Goal: Task Accomplishment & Management: Manage account settings

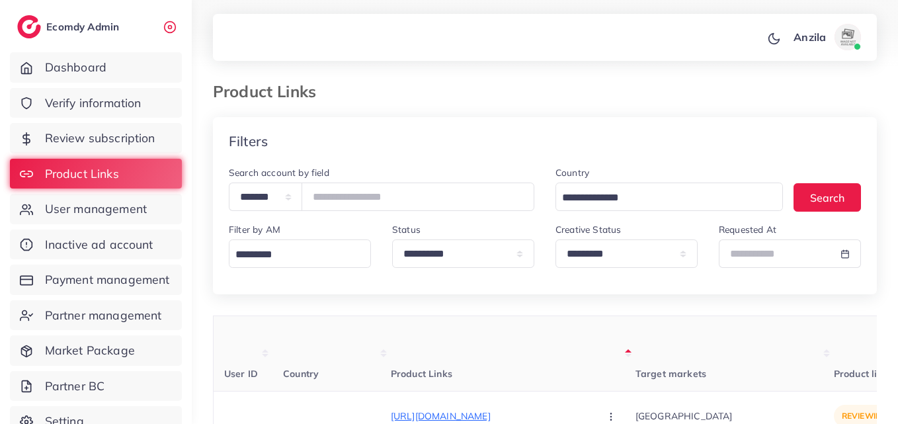
select select "*********"
click at [121, 218] on link "User management" at bounding box center [96, 209] width 172 height 30
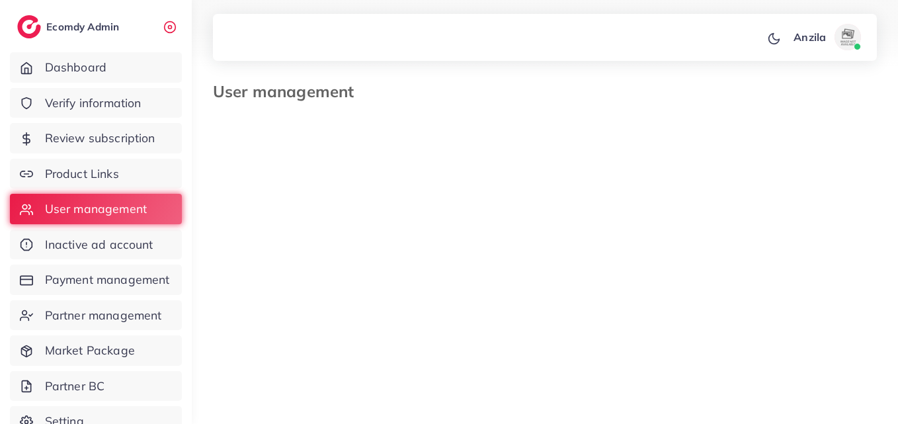
scroll to position [0, 265]
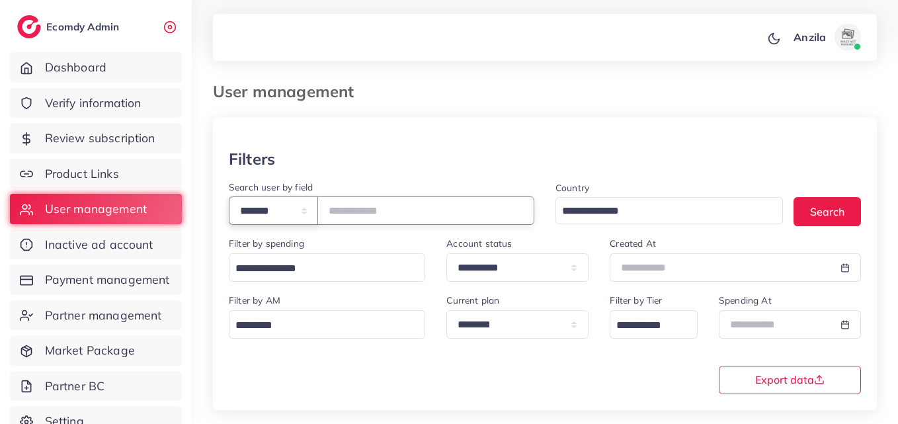
click at [311, 211] on select "**********" at bounding box center [273, 210] width 89 height 28
select select "*****"
click at [229, 196] on select "**********" at bounding box center [273, 210] width 89 height 28
click at [374, 207] on input "text" at bounding box center [425, 210] width 217 height 28
paste input "**********"
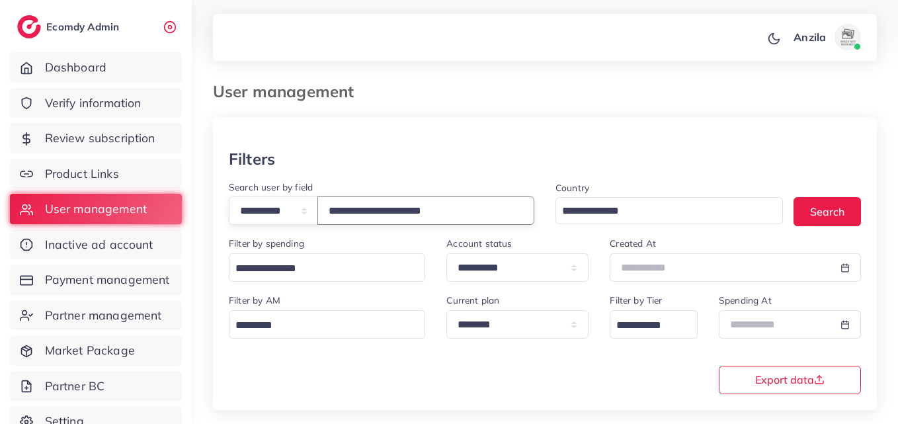
type input "**********"
click at [429, 184] on div "**********" at bounding box center [382, 202] width 306 height 46
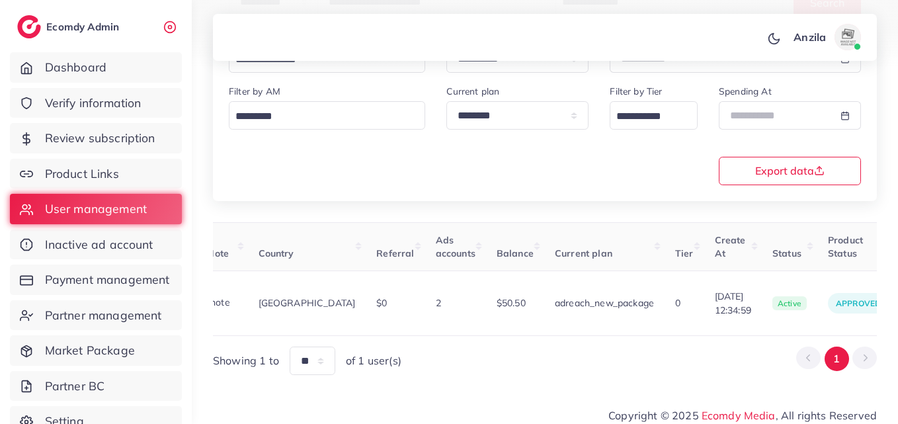
scroll to position [0, 460]
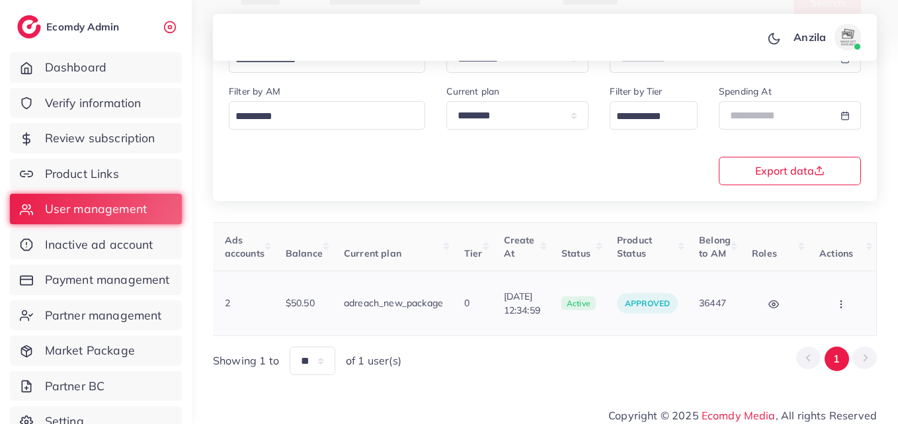
click at [845, 304] on button "button" at bounding box center [843, 303] width 46 height 30
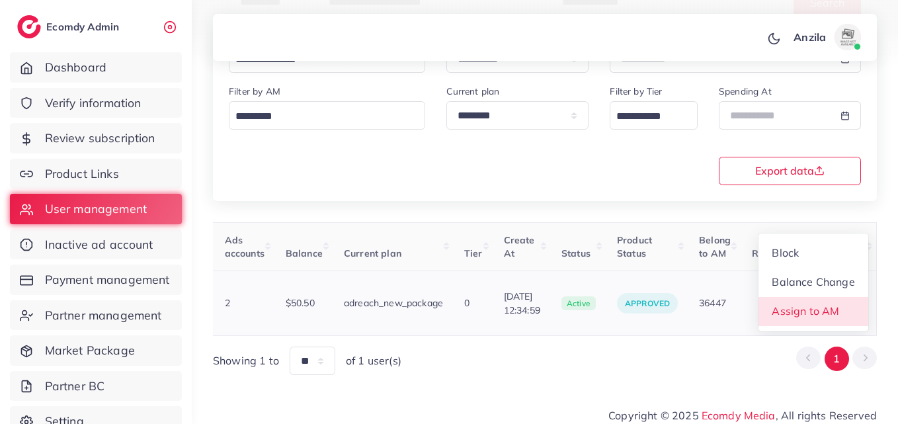
click at [830, 297] on link "Assign to AM" at bounding box center [814, 311] width 110 height 29
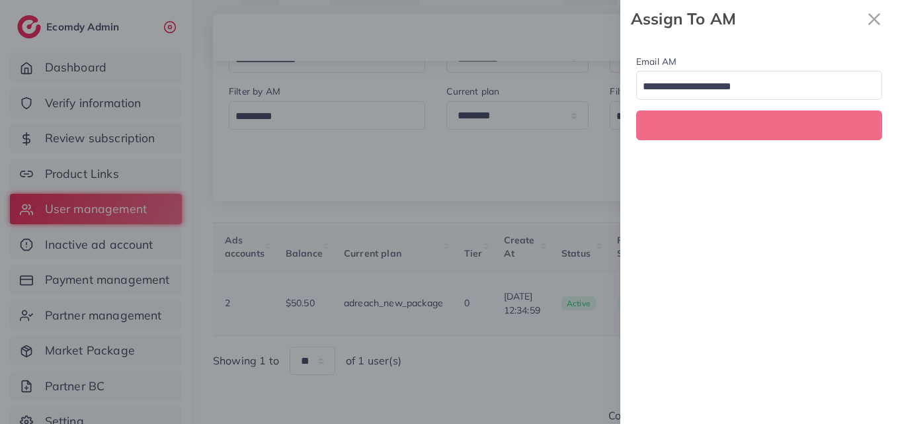
scroll to position [0, 460]
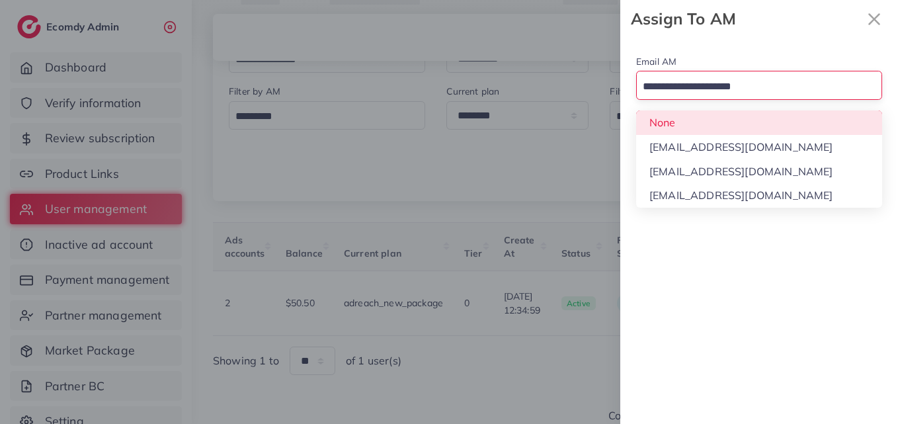
click at [734, 95] on input "Search for option" at bounding box center [751, 87] width 227 height 21
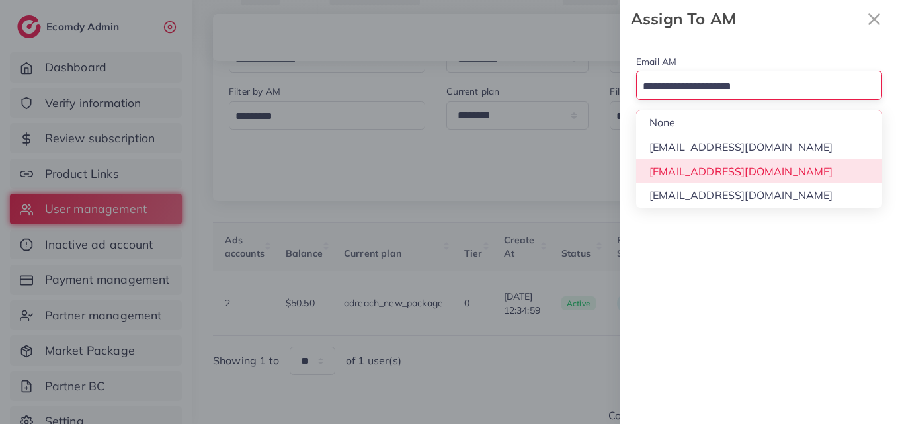
click at [732, 162] on div "Email AM Loading... None [EMAIL_ADDRESS][DOMAIN_NAME] [EMAIL_ADDRESS][DOMAIN_NA…" at bounding box center [759, 231] width 278 height 386
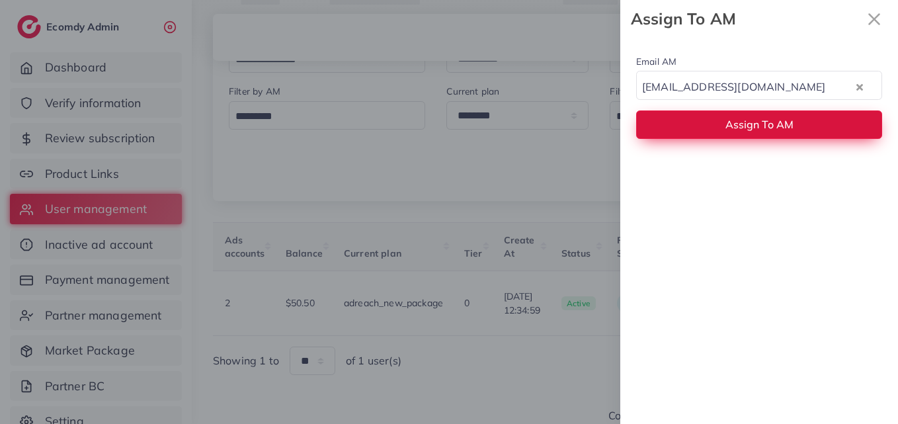
click at [702, 121] on button "Assign To AM" at bounding box center [759, 124] width 246 height 28
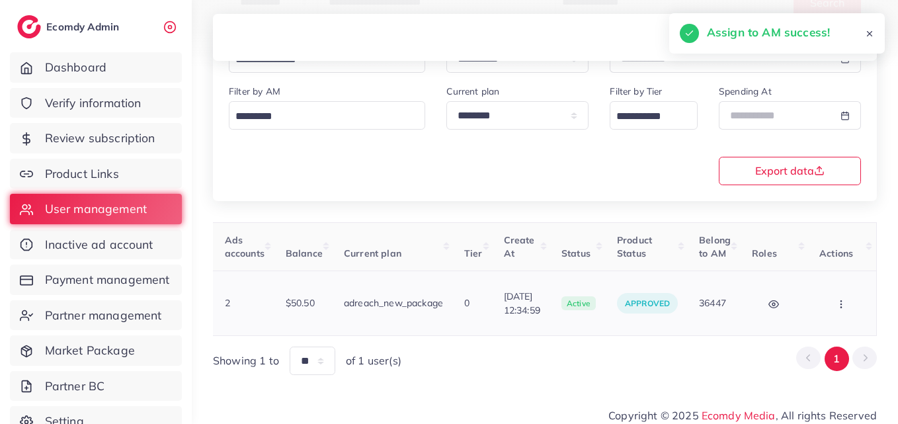
click at [845, 299] on icon "button" at bounding box center [841, 304] width 11 height 11
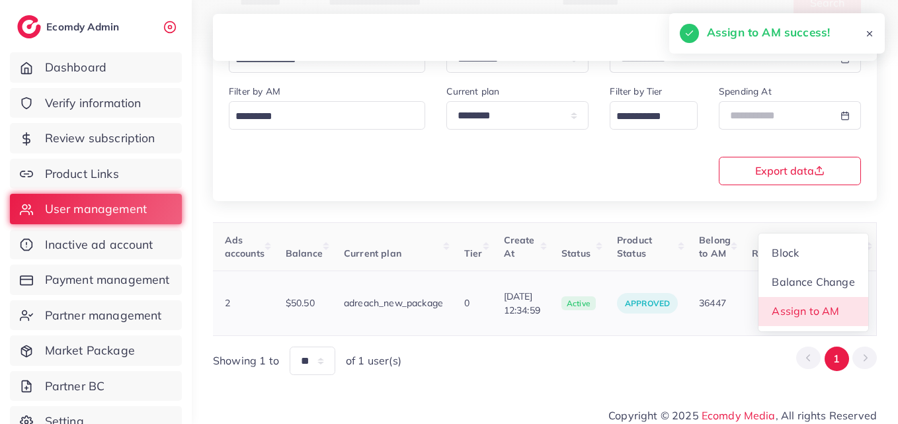
click at [822, 304] on span "Assign to AM" at bounding box center [806, 310] width 67 height 13
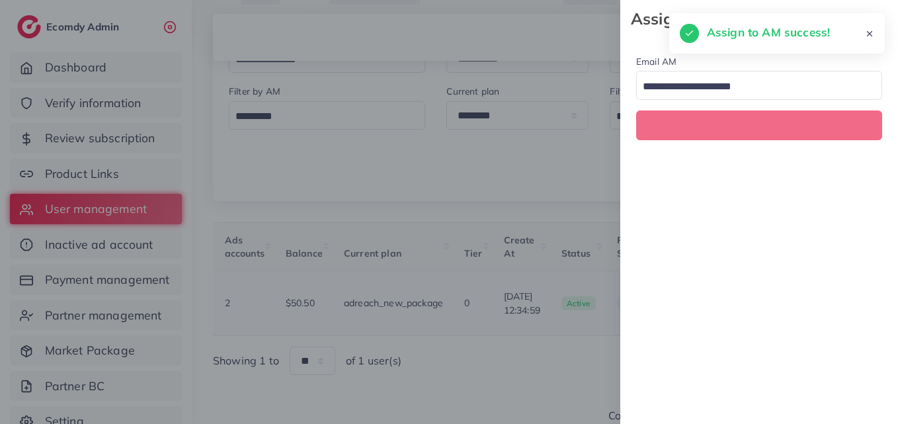
scroll to position [0, 460]
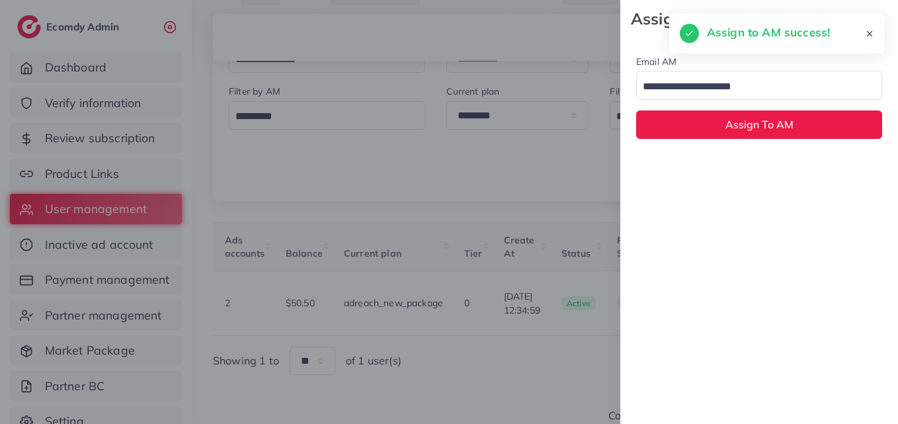
click at [744, 95] on input "Search for option" at bounding box center [751, 87] width 227 height 21
click at [719, 132] on div "Email AM None Loading... None [EMAIL_ADDRESS][DOMAIN_NAME] [EMAIL_ADDRESS][DOMA…" at bounding box center [759, 96] width 278 height 117
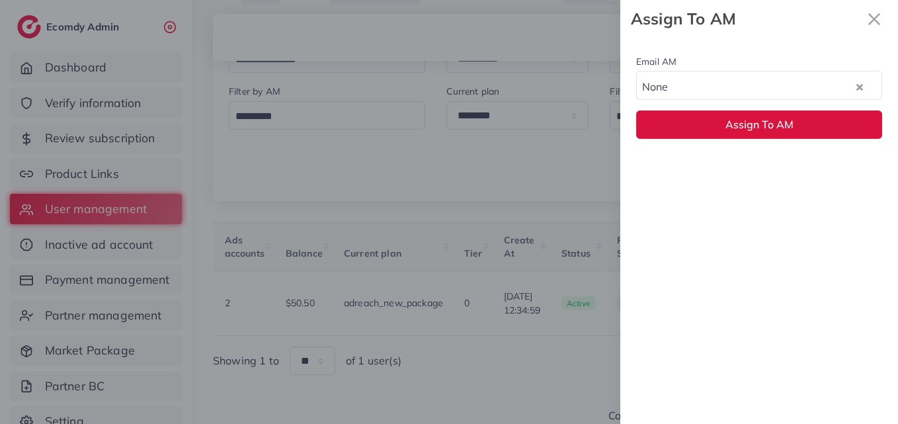
click at [719, 132] on button "Assign To AM" at bounding box center [759, 124] width 246 height 28
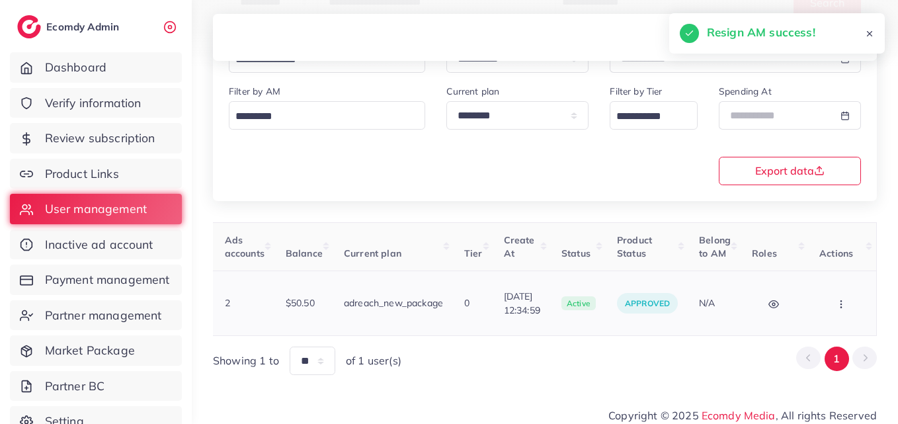
click at [839, 300] on icon "button" at bounding box center [841, 304] width 11 height 11
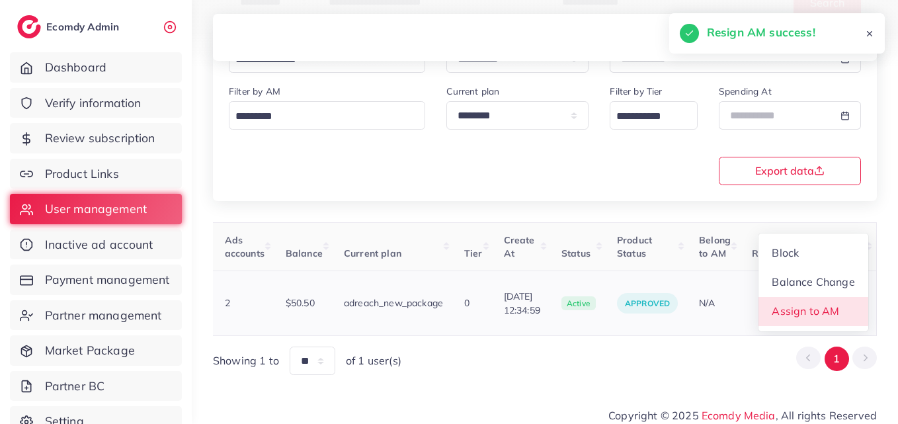
click at [839, 304] on span "Assign to AM" at bounding box center [806, 310] width 67 height 13
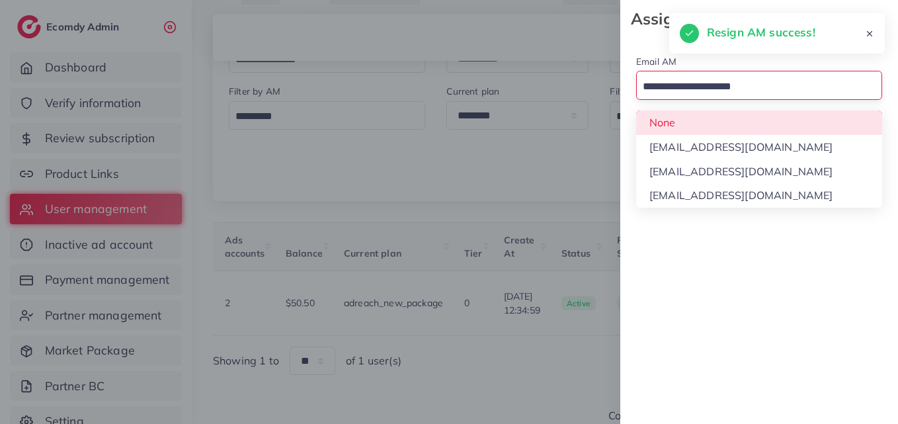
click at [726, 73] on div "Loading..." at bounding box center [759, 85] width 246 height 28
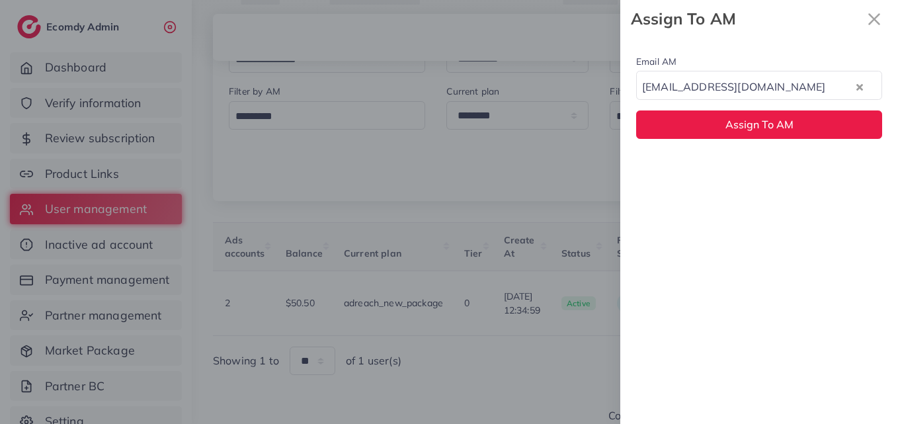
click at [707, 167] on div "Email AM [EMAIL_ADDRESS][DOMAIN_NAME] Loading... None [EMAIL_ADDRESS][DOMAIN_NA…" at bounding box center [759, 231] width 278 height 386
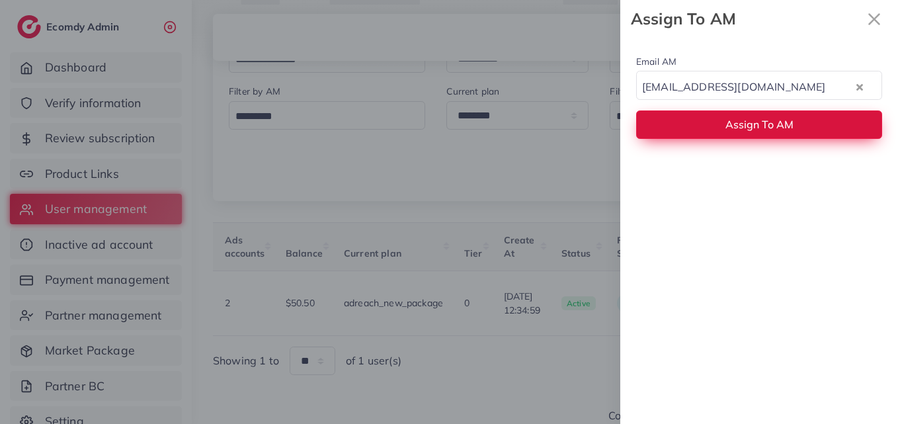
click at [693, 126] on button "Assign To AM" at bounding box center [759, 124] width 246 height 28
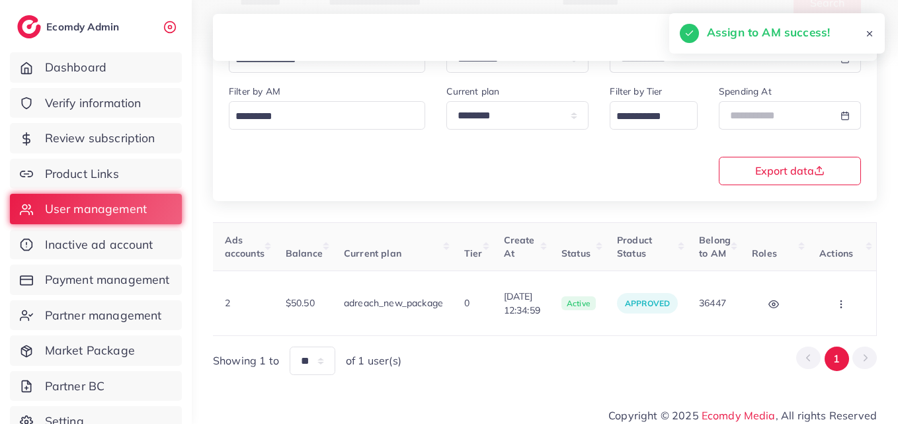
scroll to position [0, 0]
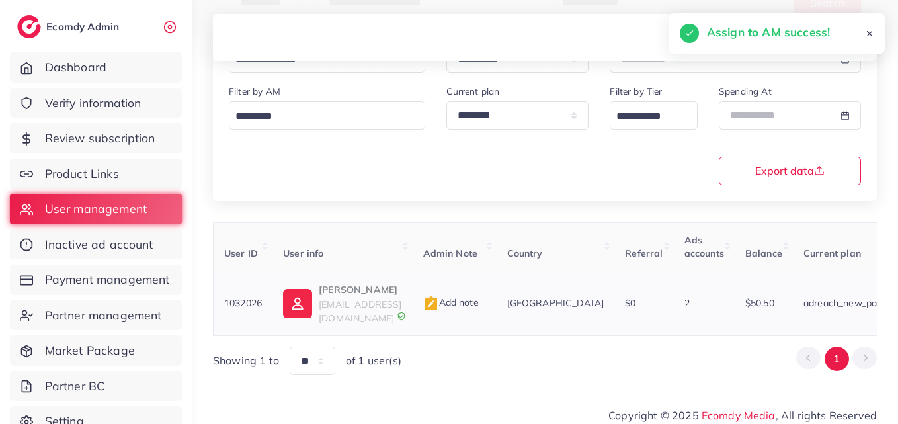
click at [386, 295] on p "[PERSON_NAME]" at bounding box center [360, 290] width 83 height 16
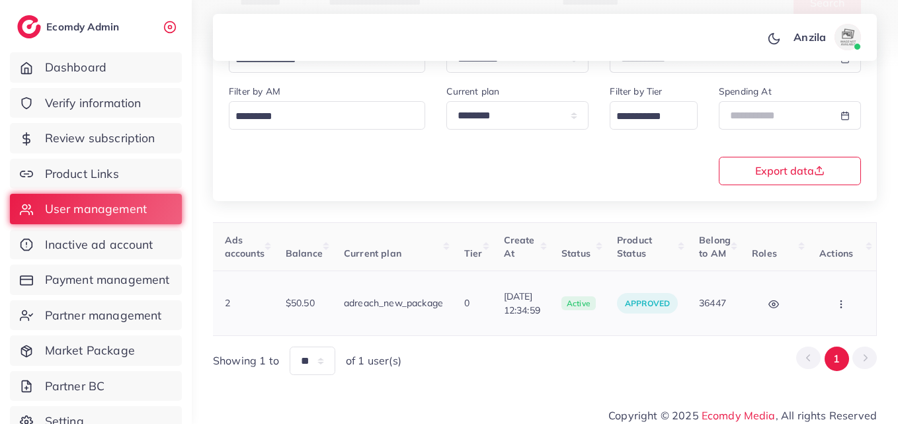
click at [841, 307] on circle "button" at bounding box center [841, 307] width 1 height 1
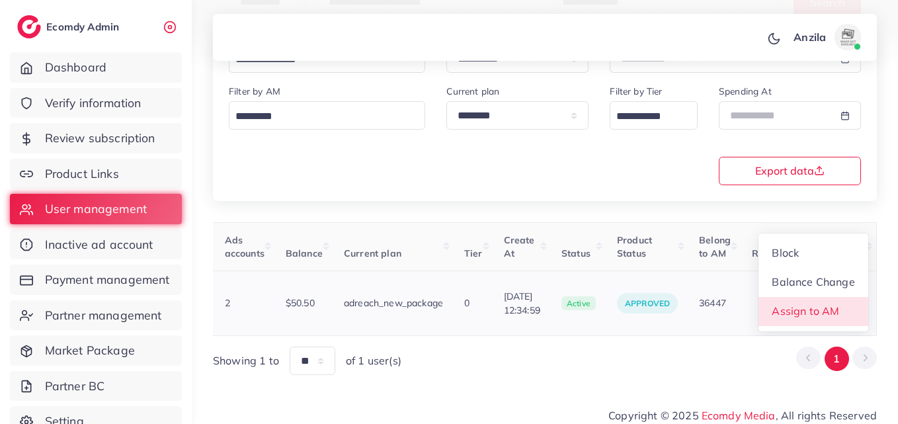
click at [841, 300] on link "Assign to AM" at bounding box center [814, 311] width 110 height 29
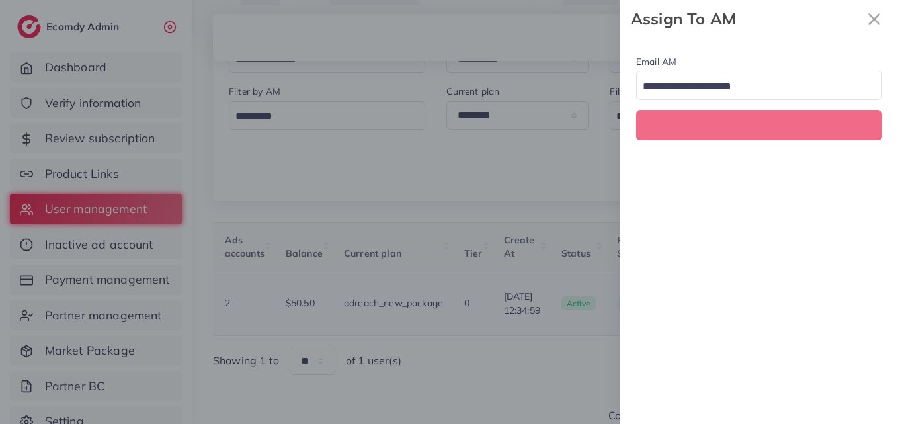
scroll to position [0, 460]
click at [841, 0] on div "Assign To AM Email AM Loading..." at bounding box center [449, 0] width 898 height 0
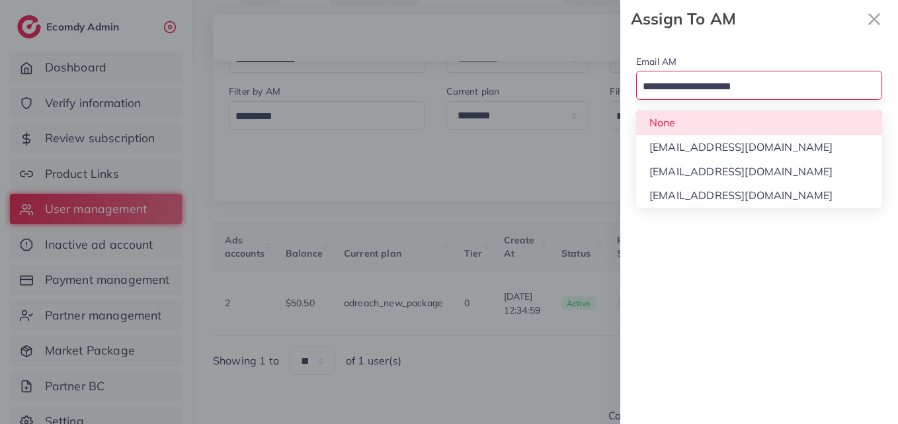
click at [687, 79] on input "Search for option" at bounding box center [751, 87] width 227 height 21
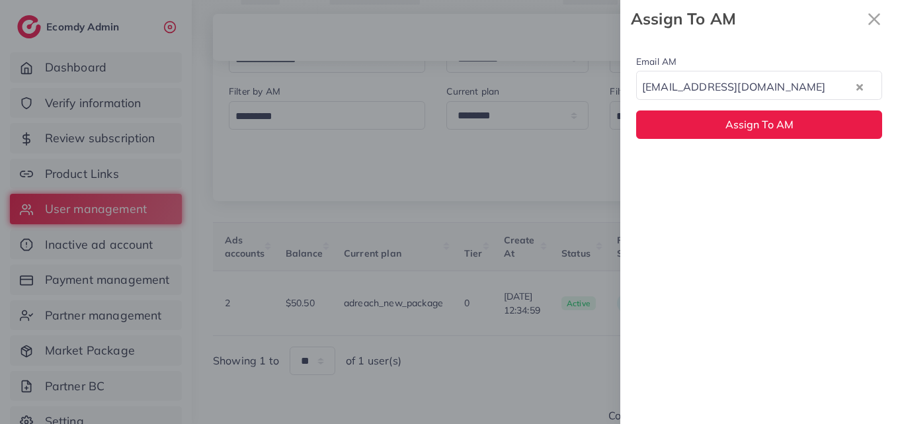
click at [700, 162] on div "Email AM [EMAIL_ADDRESS][DOMAIN_NAME] Loading... None [EMAIL_ADDRESS][DOMAIN_NA…" at bounding box center [759, 231] width 278 height 386
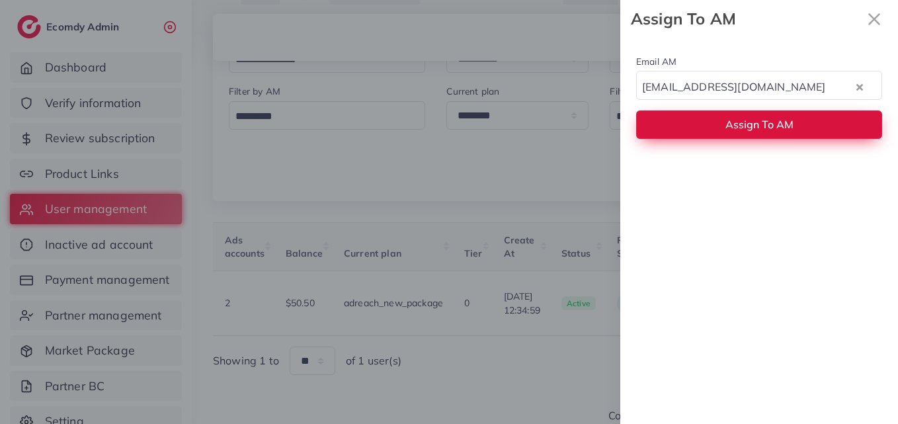
click at [673, 118] on button "Assign To AM" at bounding box center [759, 124] width 246 height 28
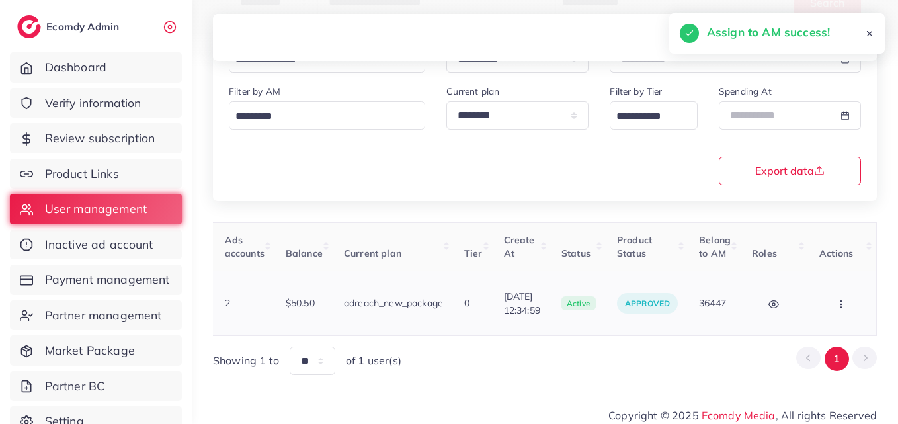
click at [845, 299] on icon "button" at bounding box center [841, 304] width 11 height 11
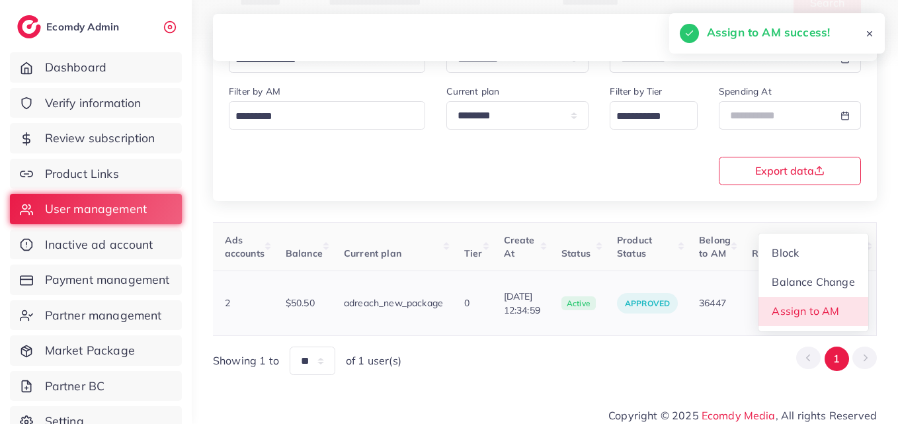
click at [845, 298] on link "Assign to AM" at bounding box center [814, 311] width 110 height 29
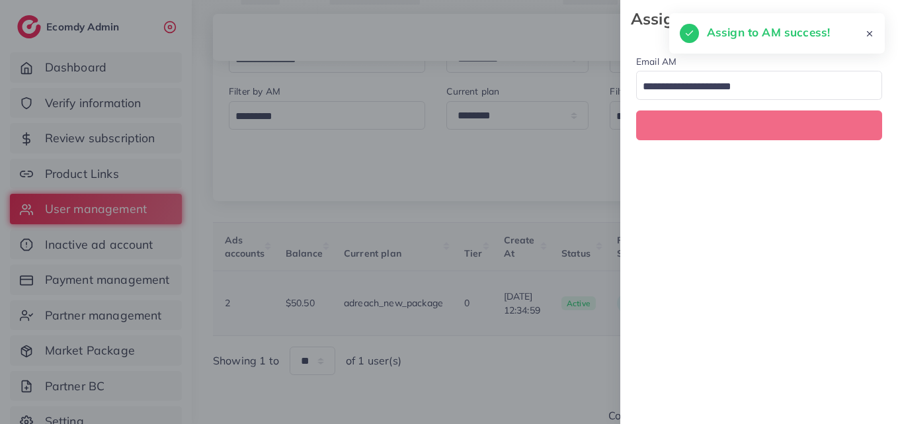
scroll to position [0, 460]
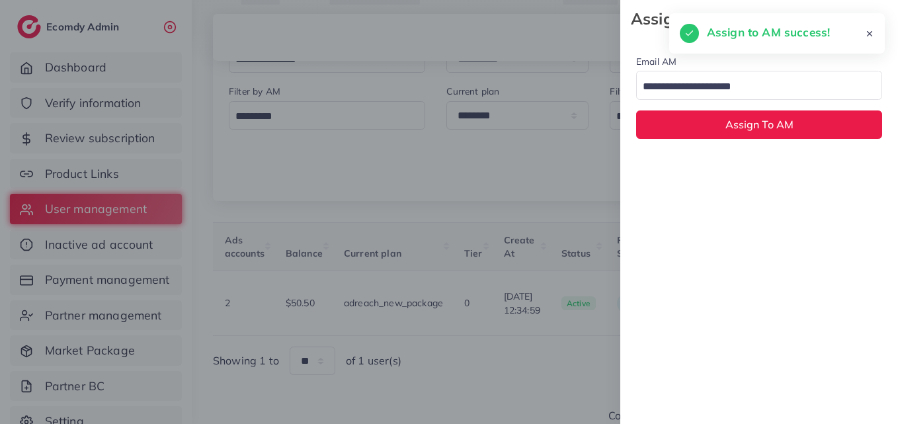
click at [711, 78] on input "Search for option" at bounding box center [751, 87] width 227 height 21
click at [713, 121] on div "Email AM None Loading... None [EMAIL_ADDRESS][DOMAIN_NAME] [EMAIL_ADDRESS][DOMA…" at bounding box center [759, 96] width 278 height 117
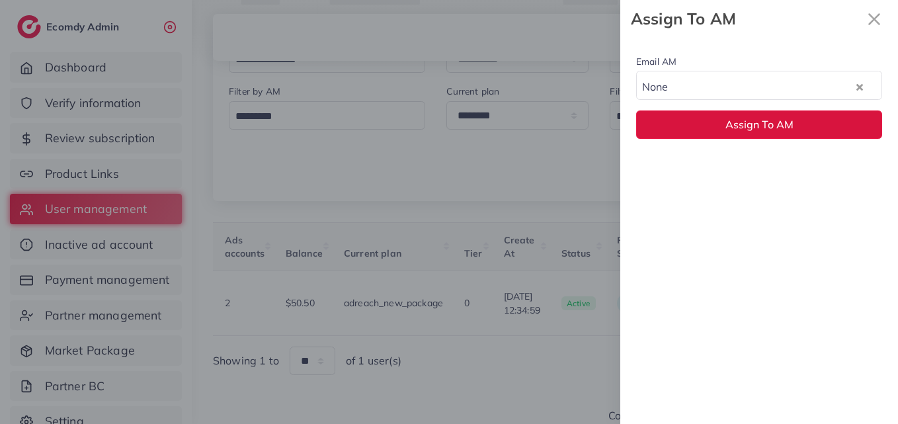
click at [713, 121] on button "Assign To AM" at bounding box center [759, 124] width 246 height 28
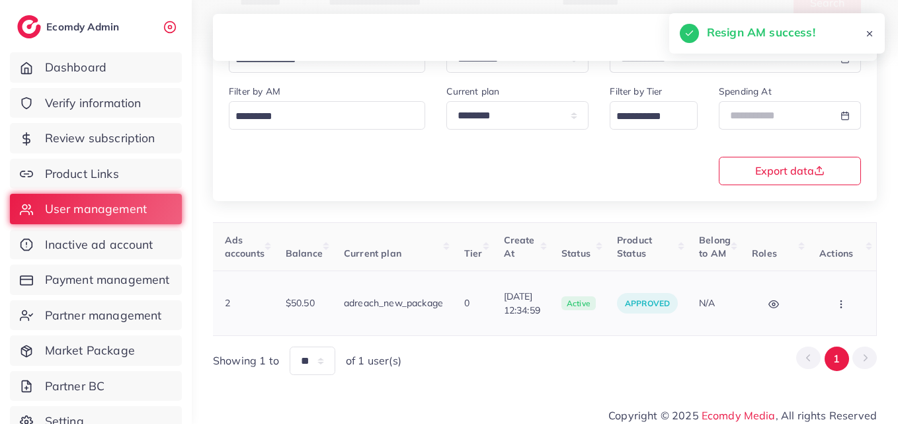
click at [833, 288] on button "button" at bounding box center [843, 303] width 46 height 30
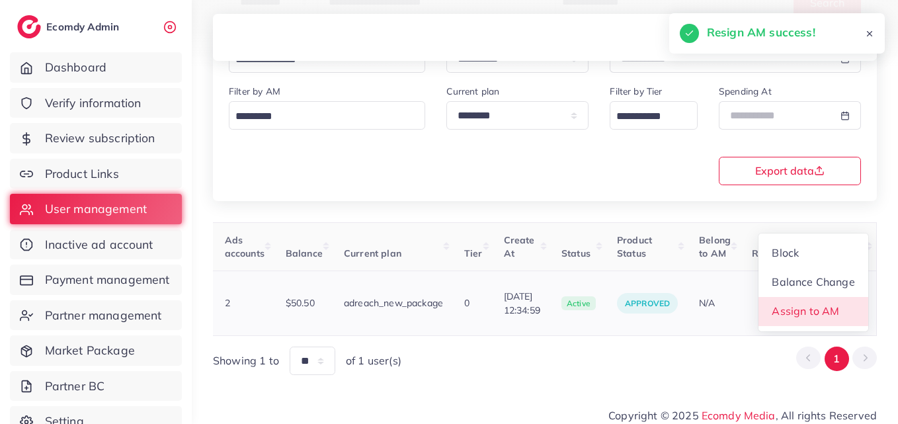
click at [833, 312] on link "Assign to AM" at bounding box center [814, 311] width 110 height 29
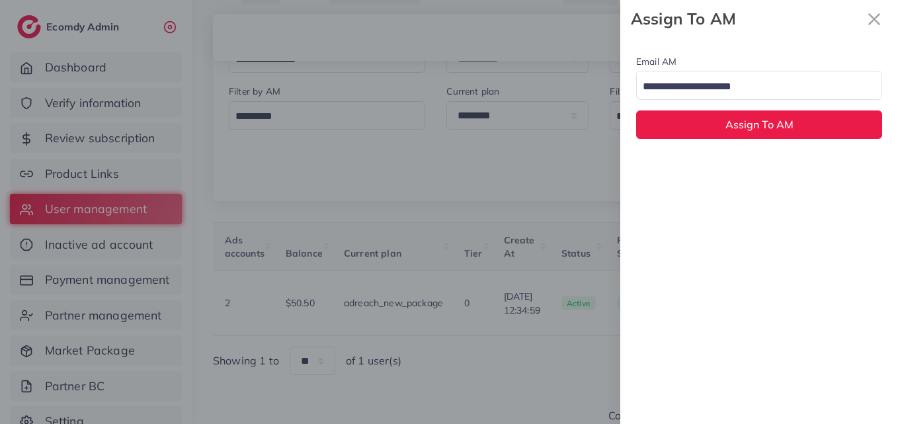
click at [685, 91] on input "Search for option" at bounding box center [751, 87] width 227 height 21
click at [704, 171] on div "Email AM [EMAIL_ADDRESS][DOMAIN_NAME] Loading... None [EMAIL_ADDRESS][DOMAIN_NA…" at bounding box center [759, 231] width 278 height 386
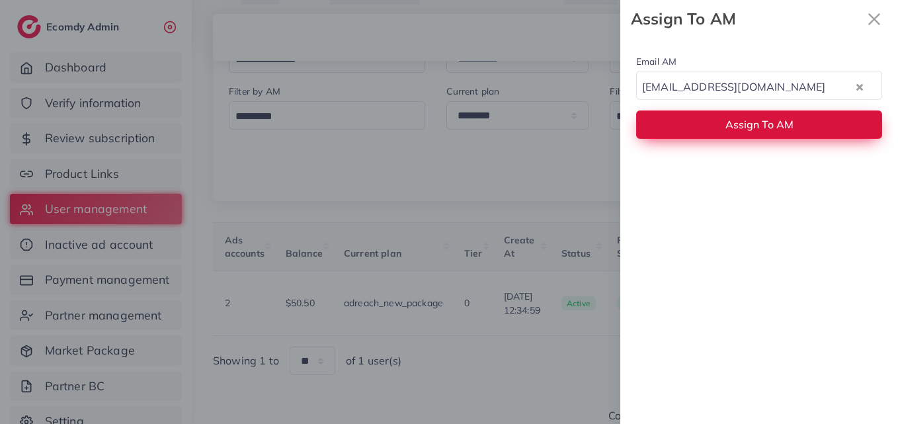
click at [681, 133] on button "Assign To AM" at bounding box center [759, 124] width 246 height 28
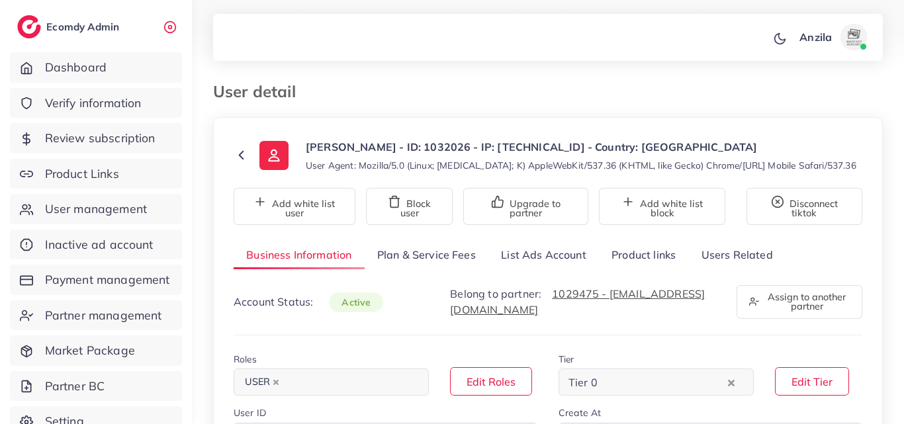
select select "********"
click at [532, 253] on link "List Ads Account" at bounding box center [543, 255] width 110 height 28
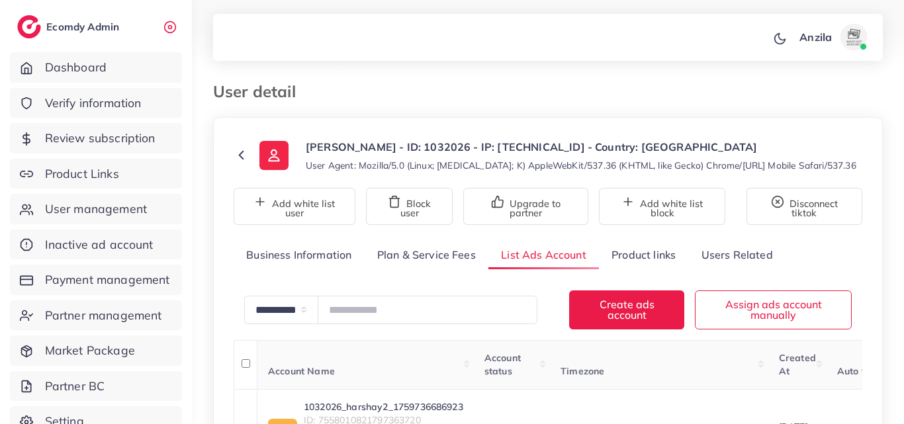
click at [480, 116] on div "User detail" at bounding box center [547, 99] width 691 height 35
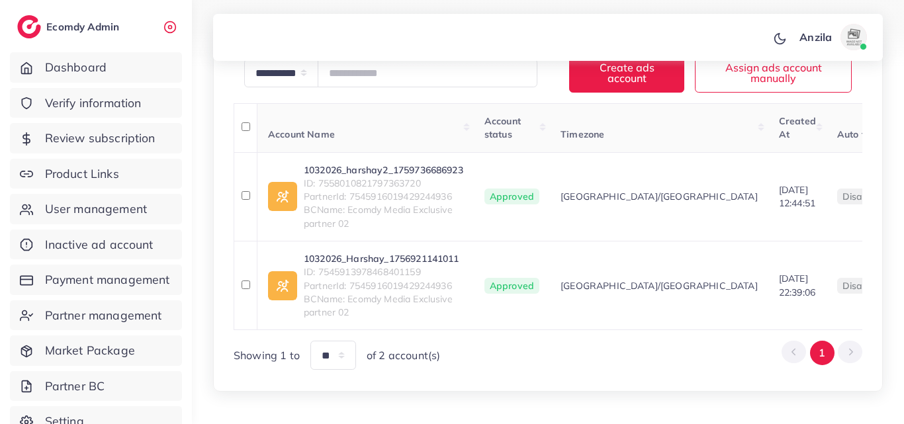
scroll to position [238, 0]
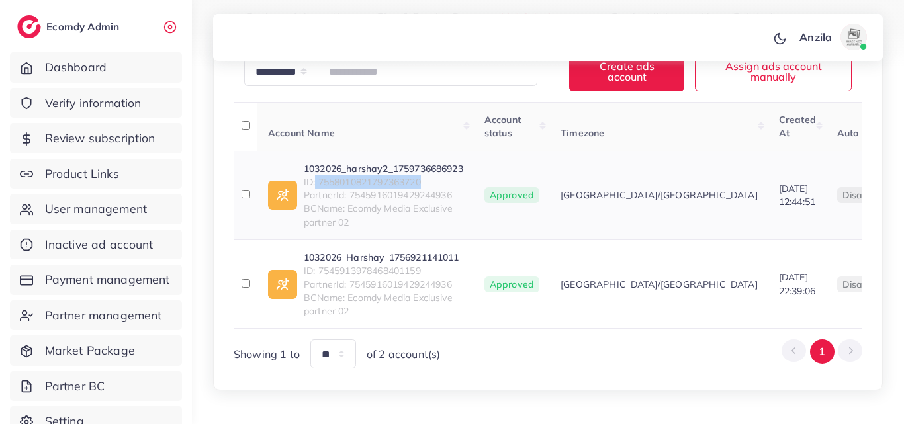
drag, startPoint x: 431, startPoint y: 183, endPoint x: 316, endPoint y: 176, distance: 114.6
click at [316, 176] on span "ID: 7558010821797363720" at bounding box center [383, 181] width 159 height 13
copy span "7558010821797363720"
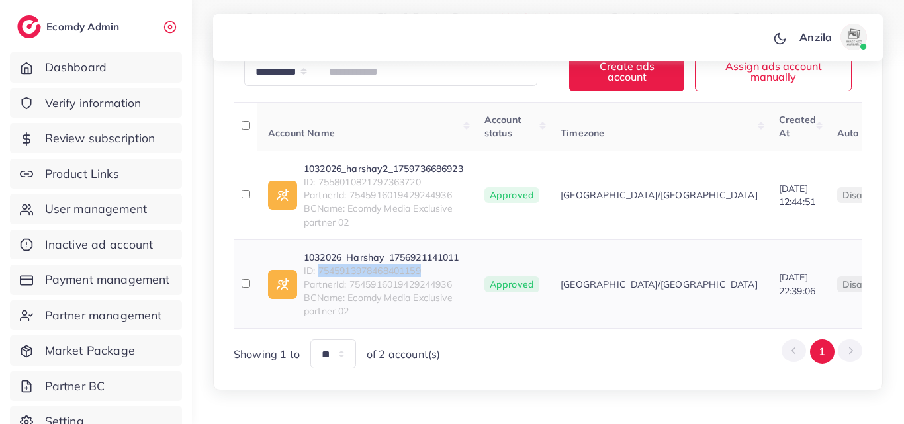
drag, startPoint x: 431, startPoint y: 267, endPoint x: 317, endPoint y: 269, distance: 113.1
click at [317, 269] on span "ID: 7545913978468401159" at bounding box center [383, 270] width 159 height 13
copy span "7545913978468401159"
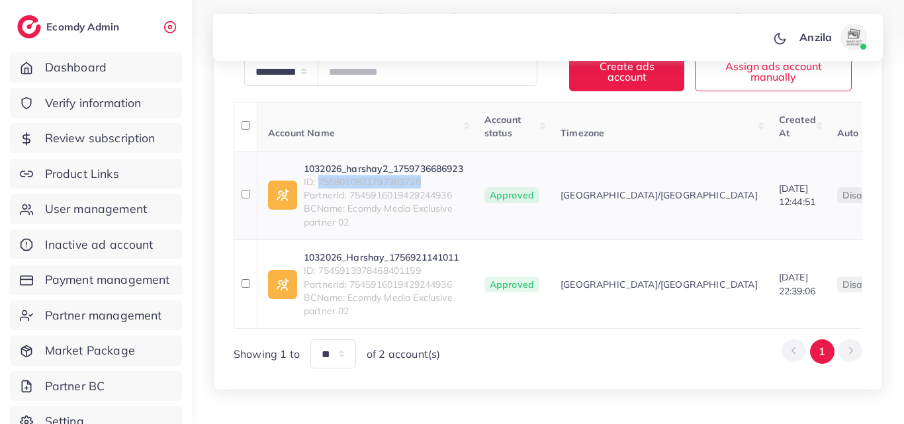
drag, startPoint x: 317, startPoint y: 182, endPoint x: 431, endPoint y: 177, distance: 113.2
click at [431, 177] on span "ID: 7558010821797363720" at bounding box center [383, 181] width 159 height 13
copy span "7558010821797363720"
